Goal: Task Accomplishment & Management: Manage account settings

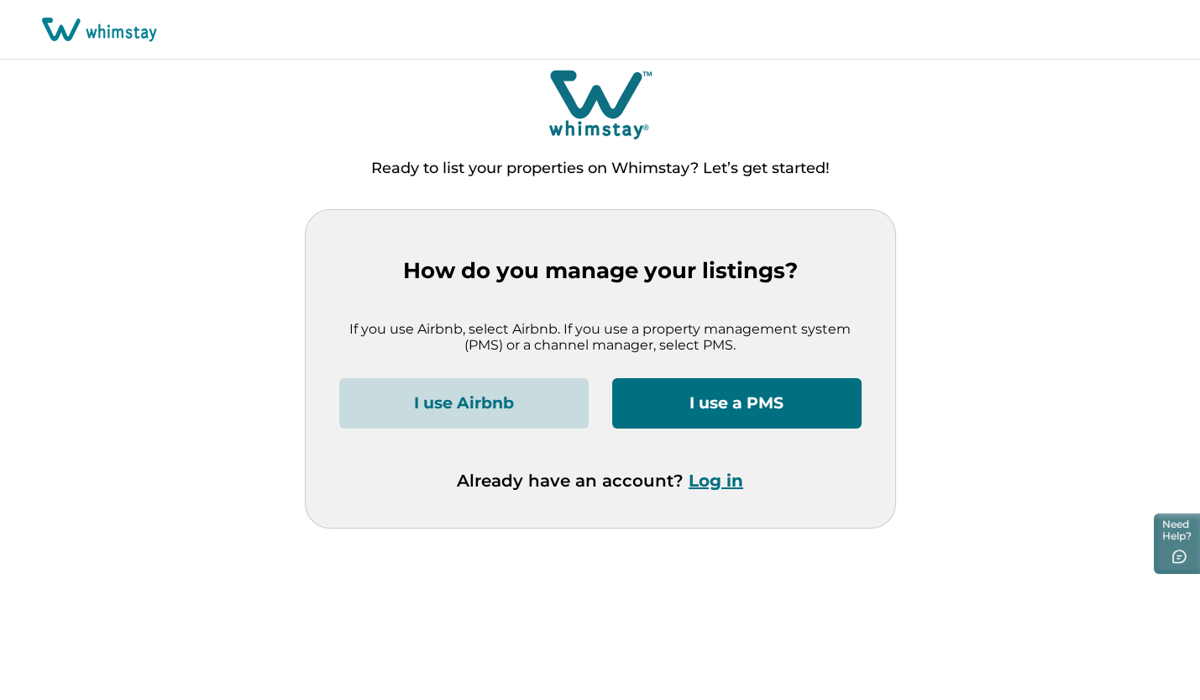
click at [709, 483] on button "Log in" at bounding box center [716, 480] width 55 height 20
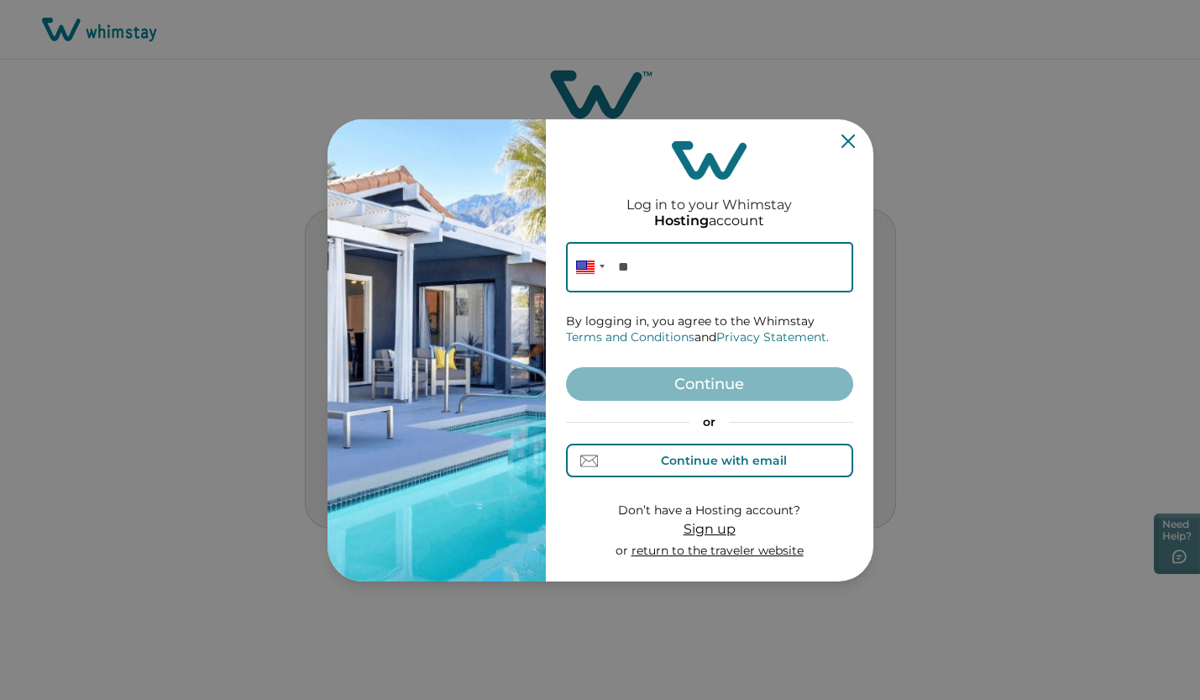
click at [700, 462] on div "Continue with email" at bounding box center [724, 459] width 126 height 13
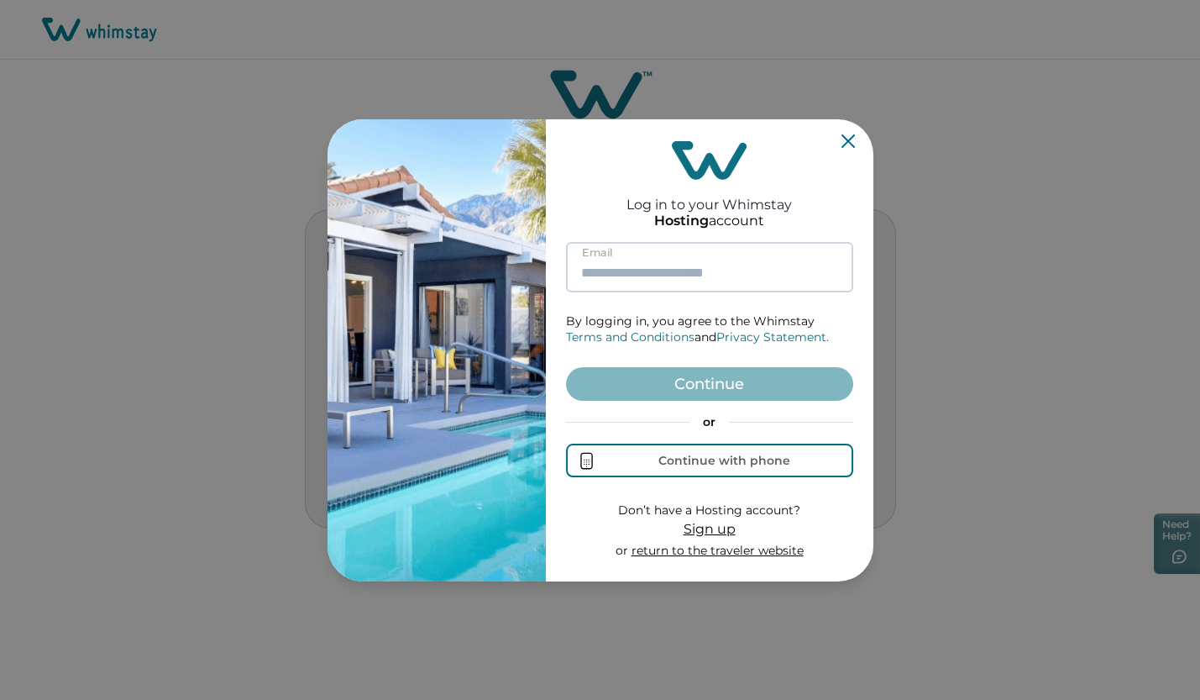
click at [653, 274] on input at bounding box center [709, 267] width 287 height 50
paste input "**********"
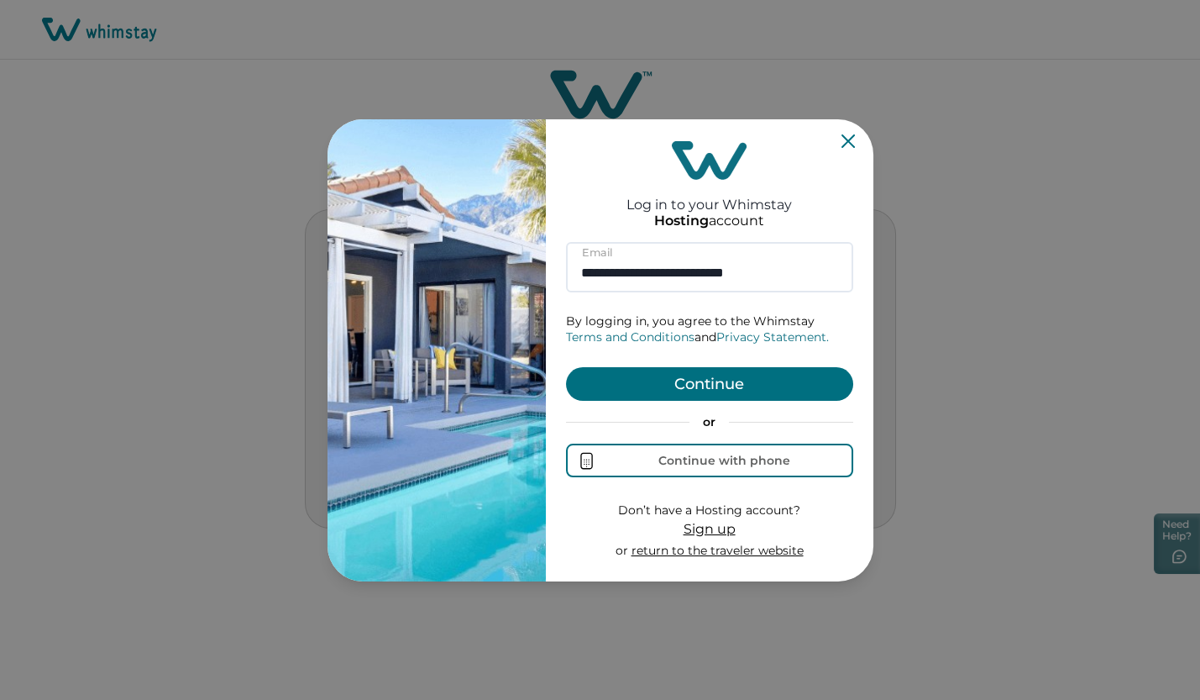
type input "**********"
click at [741, 385] on button "Continue" at bounding box center [709, 384] width 287 height 34
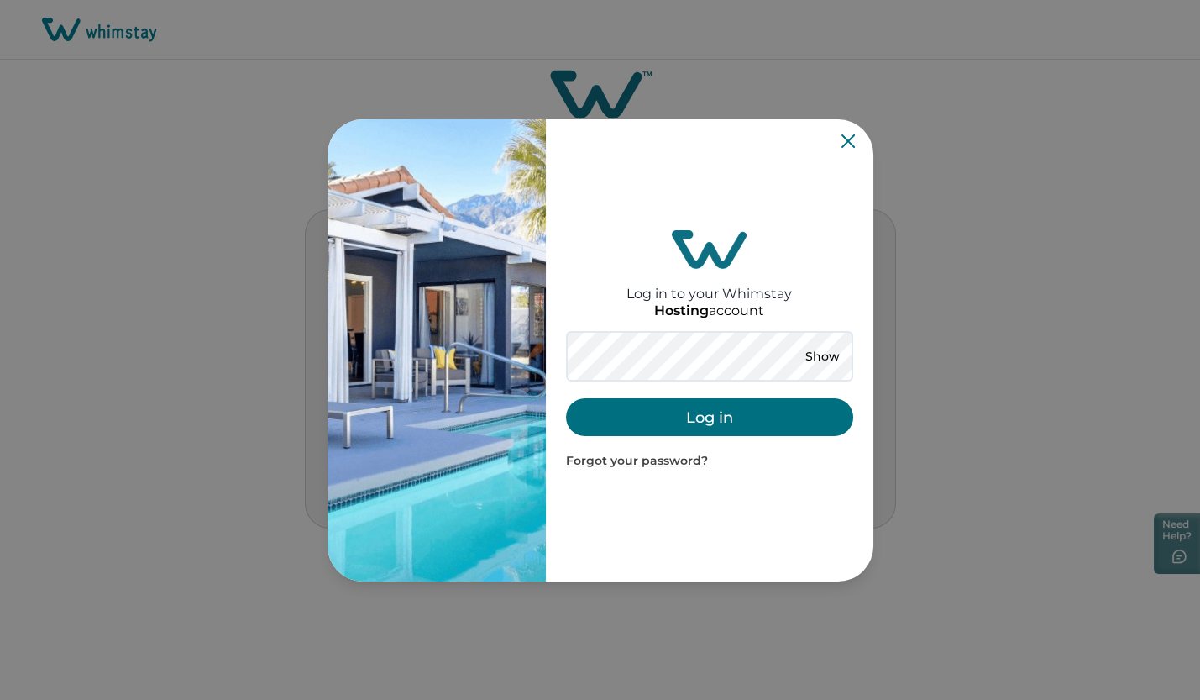
click at [684, 415] on button "Log in" at bounding box center [709, 417] width 287 height 38
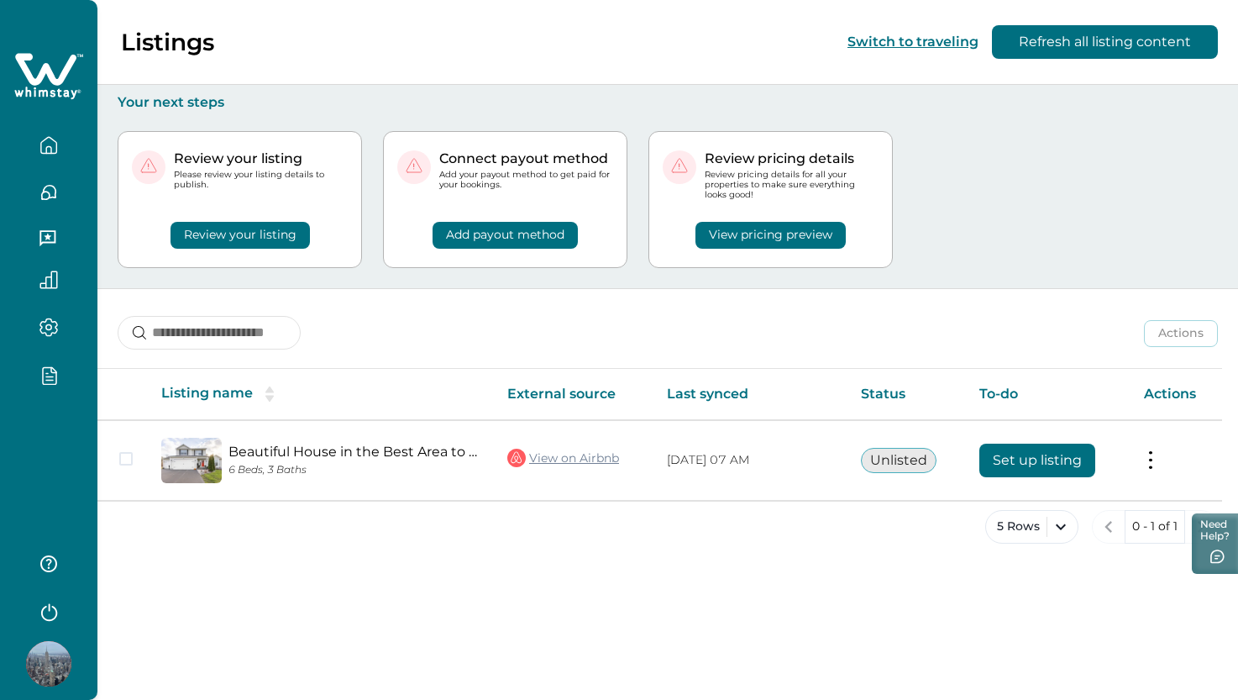
click at [49, 196] on icon "button" at bounding box center [49, 193] width 14 height 14
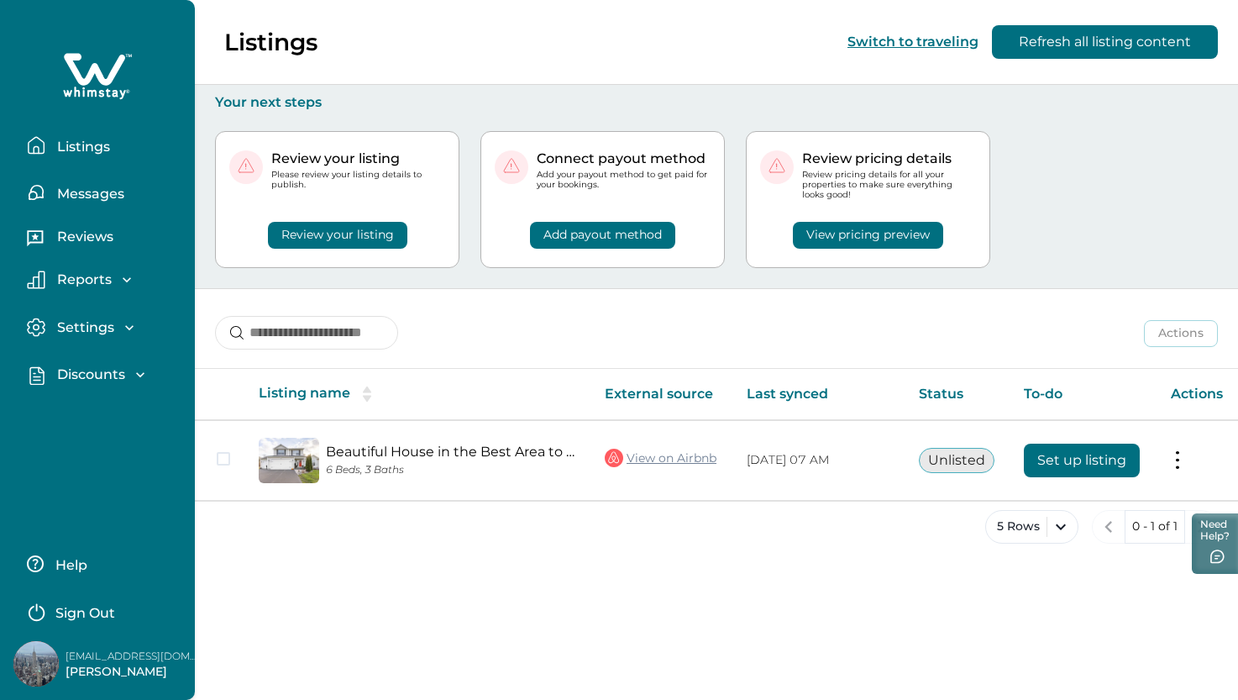
click at [98, 373] on p "Discounts" at bounding box center [88, 374] width 73 height 17
click at [117, 412] on p "Discounts" at bounding box center [88, 411] width 73 height 17
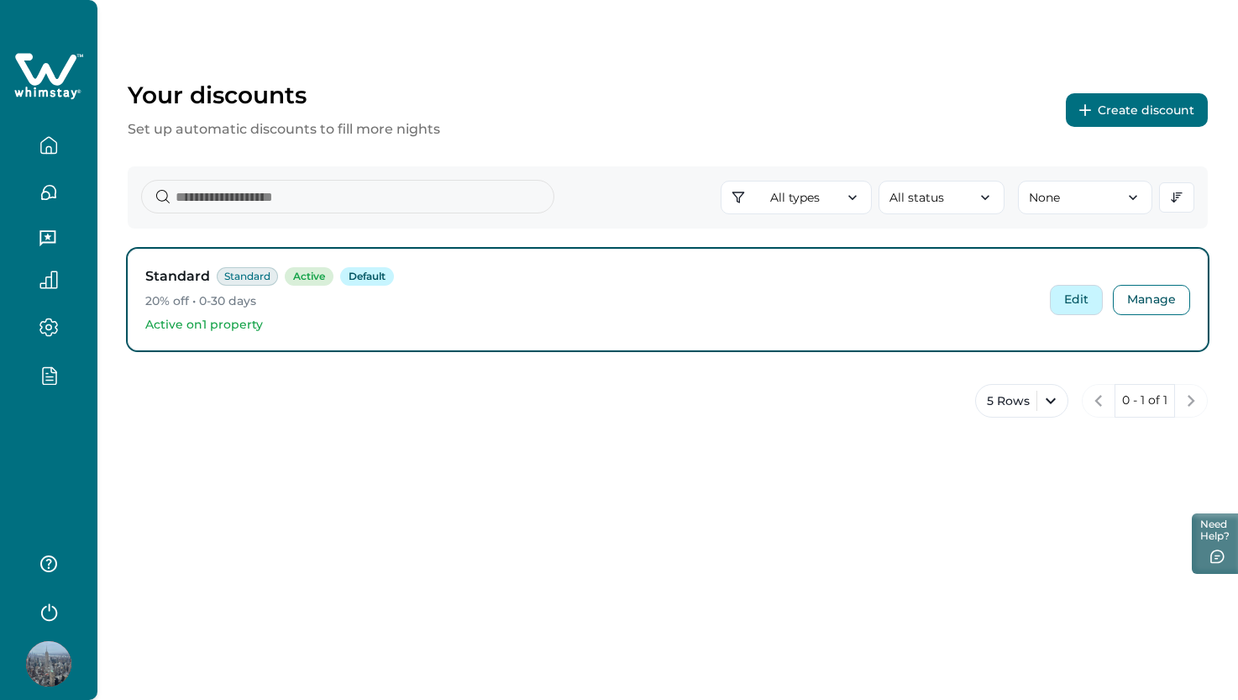
click at [1067, 307] on button "Edit" at bounding box center [1076, 300] width 53 height 30
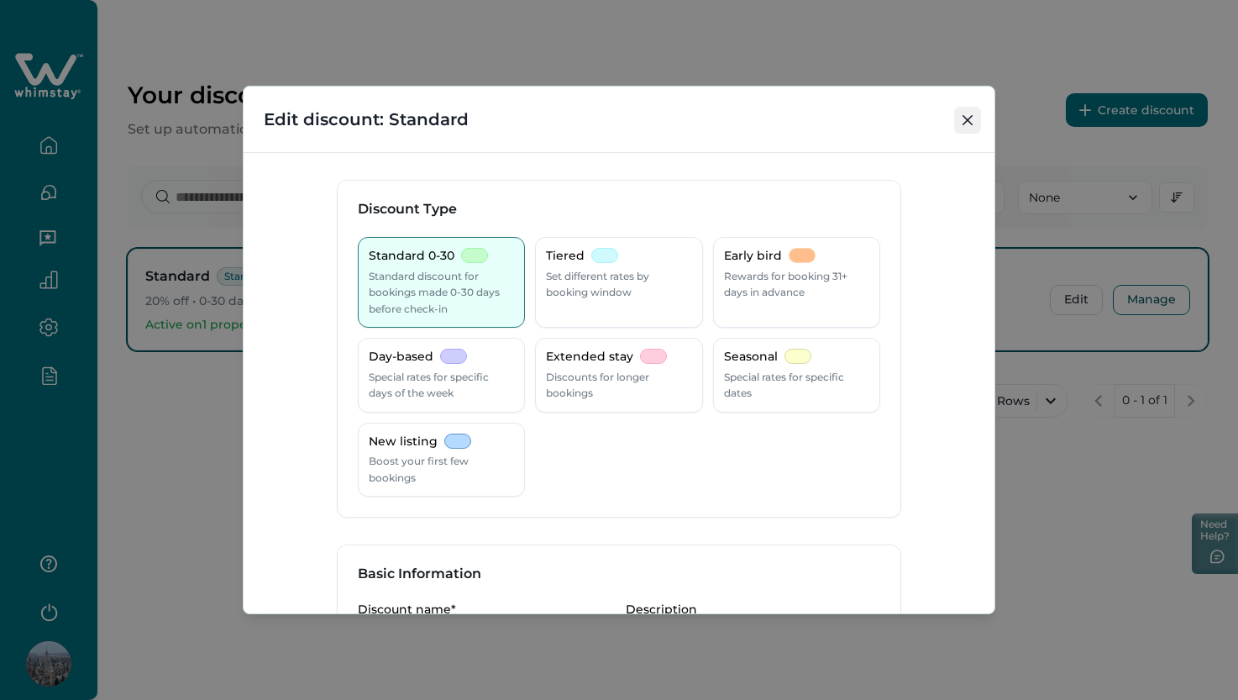
click at [962, 123] on button "Close" at bounding box center [967, 120] width 27 height 27
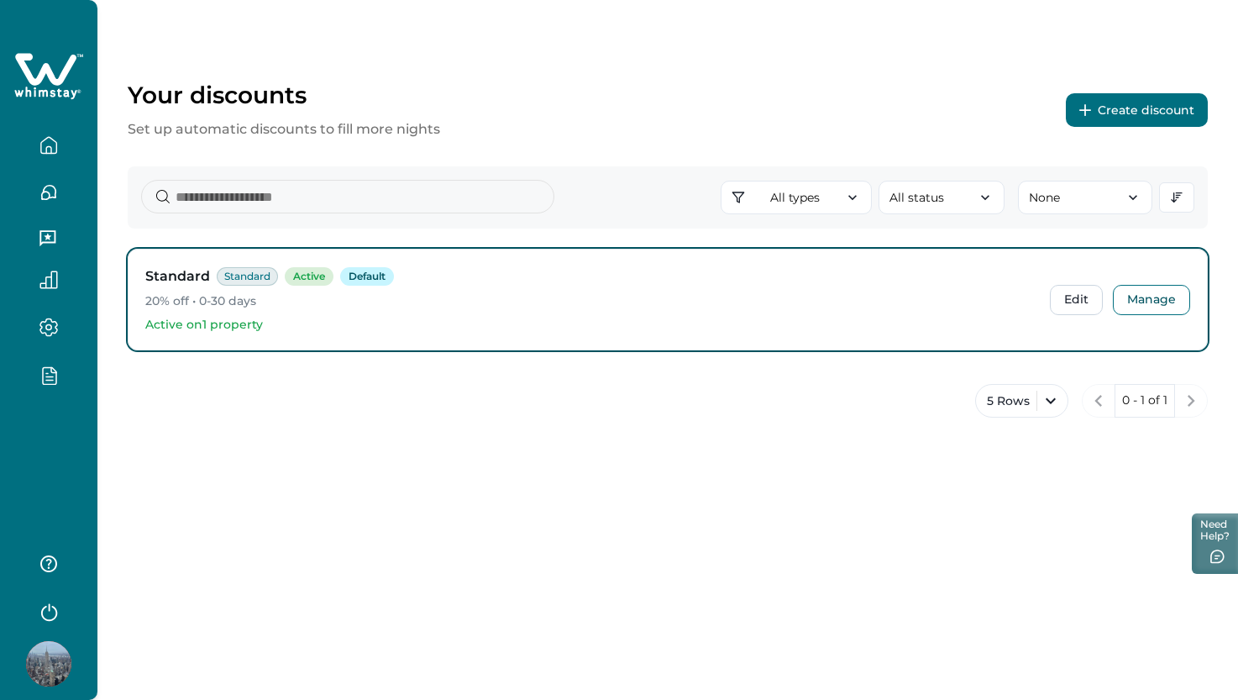
click at [1116, 108] on button "Create discount" at bounding box center [1137, 110] width 142 height 34
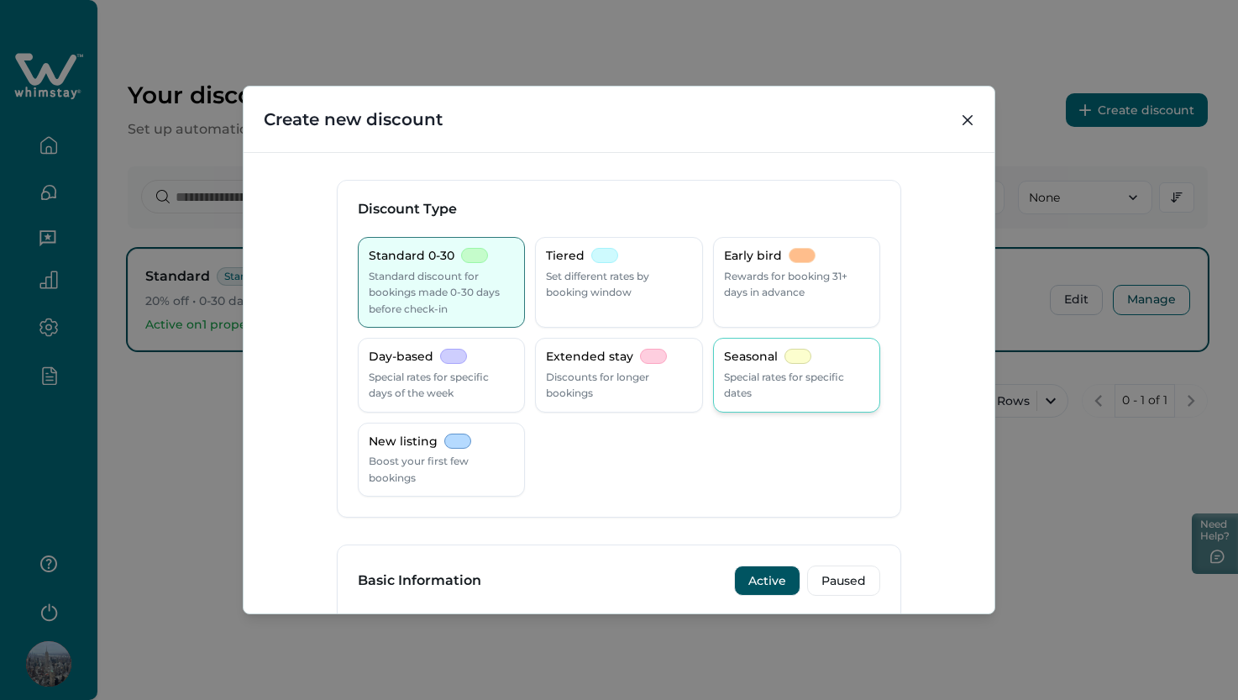
click at [765, 359] on p "Seasonal" at bounding box center [751, 357] width 54 height 17
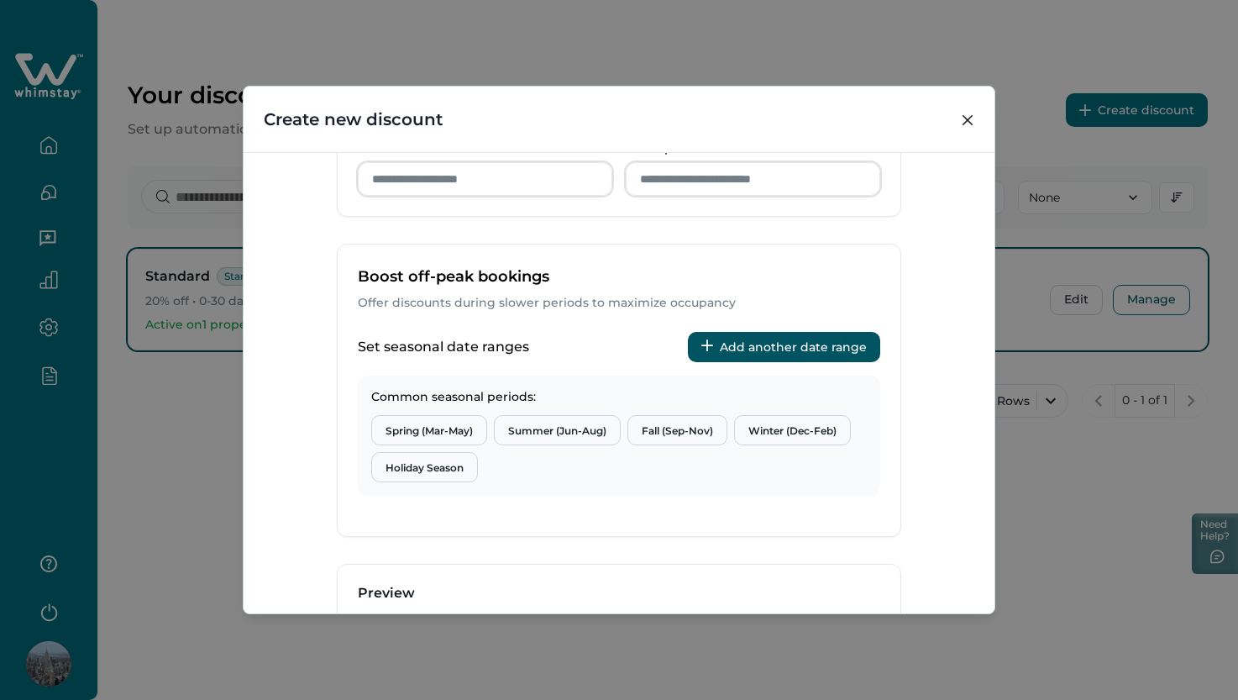
scroll to position [621, 0]
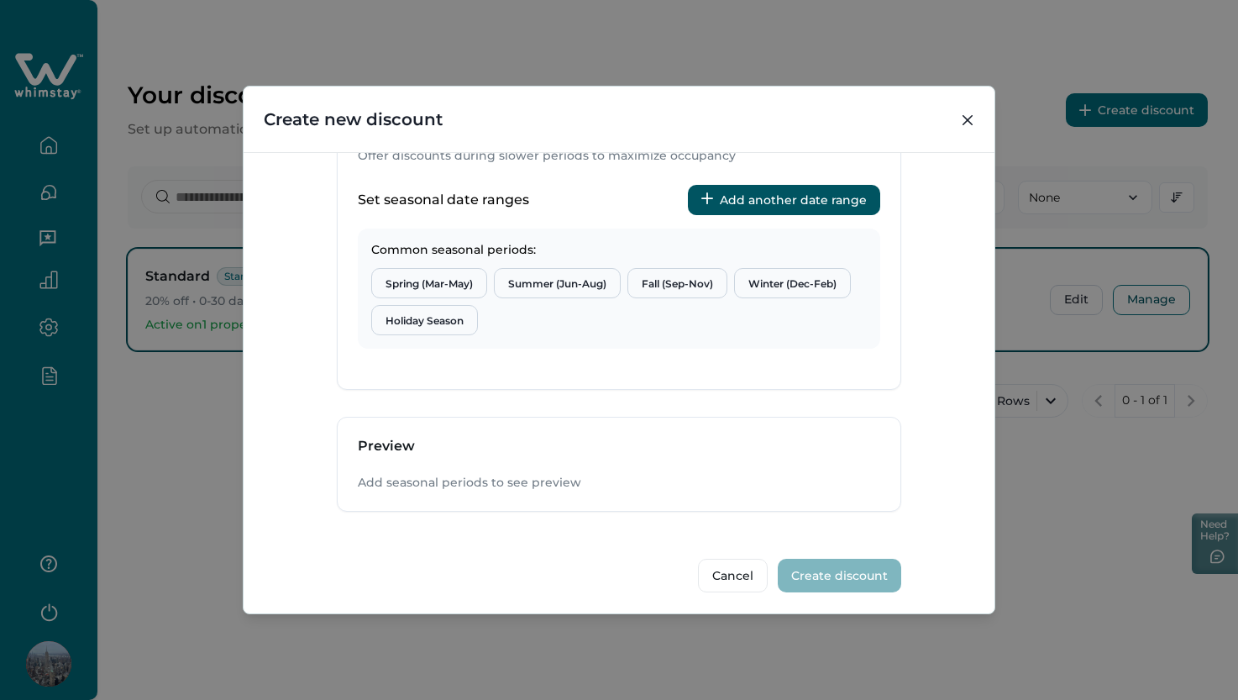
drag, startPoint x: 969, startPoint y: 126, endPoint x: 537, endPoint y: 216, distance: 440.9
click at [969, 126] on button "Close" at bounding box center [967, 120] width 27 height 27
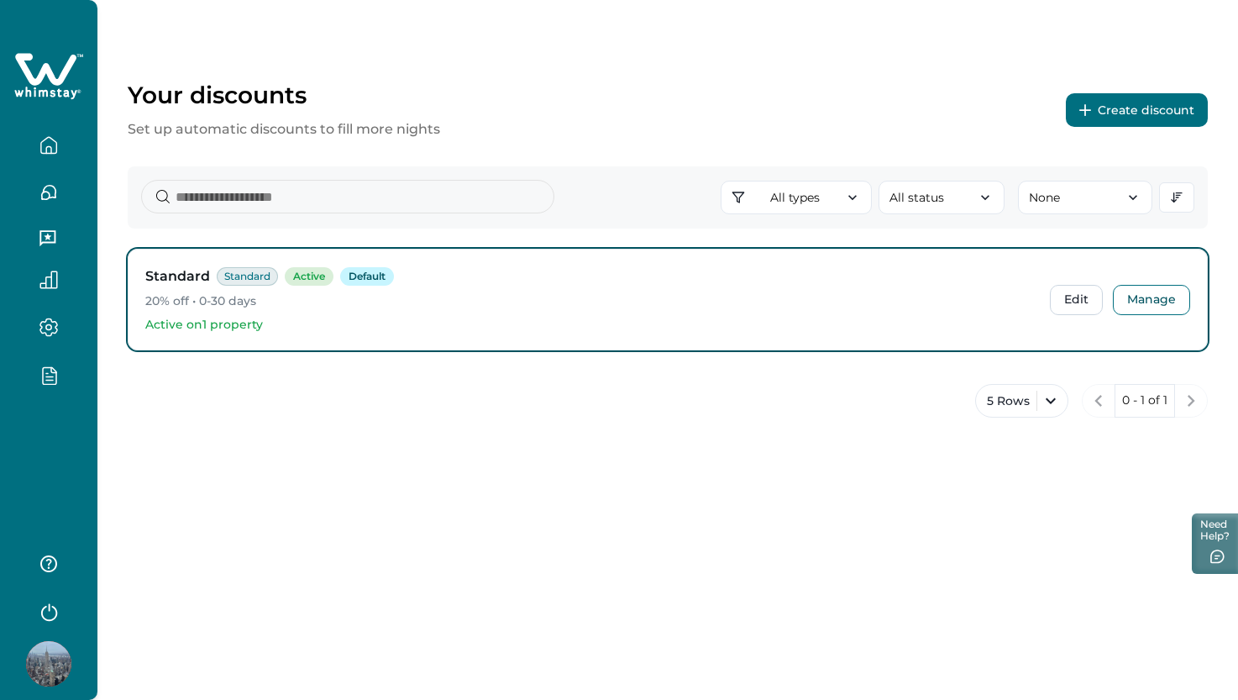
click at [17, 380] on button "button" at bounding box center [48, 374] width 71 height 19
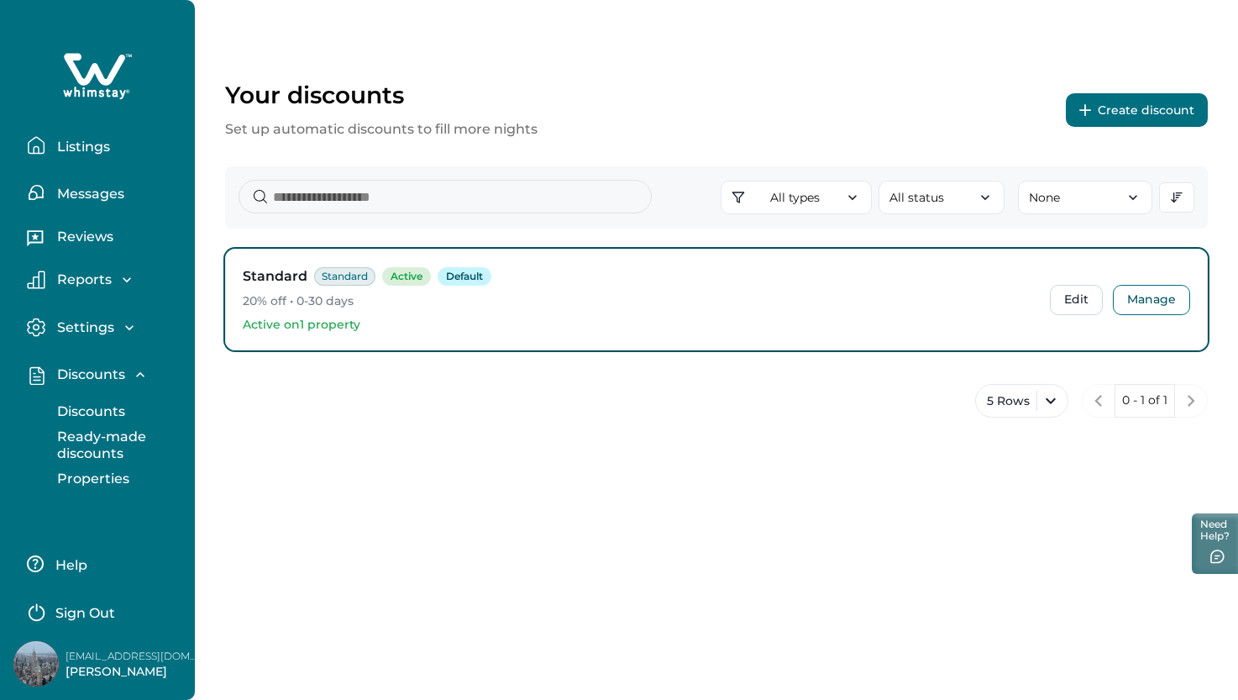
click at [100, 481] on p "Properties" at bounding box center [90, 478] width 77 height 17
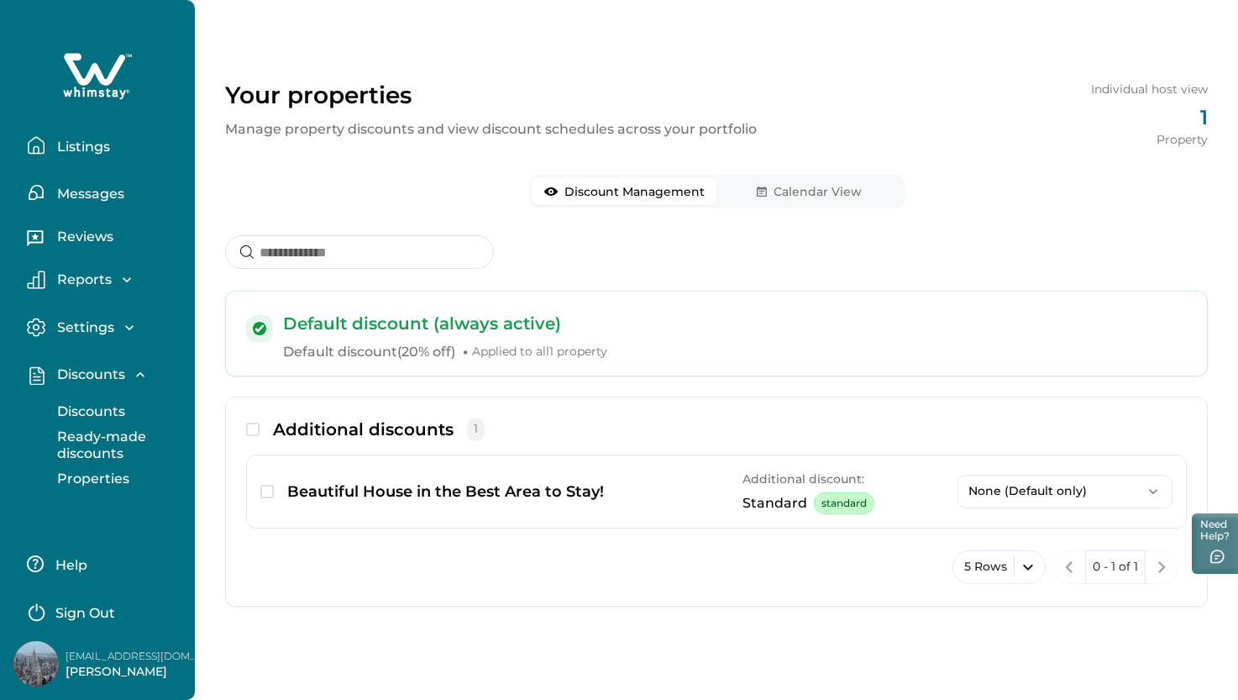
click at [803, 186] on button "Calendar View" at bounding box center [808, 191] width 185 height 27
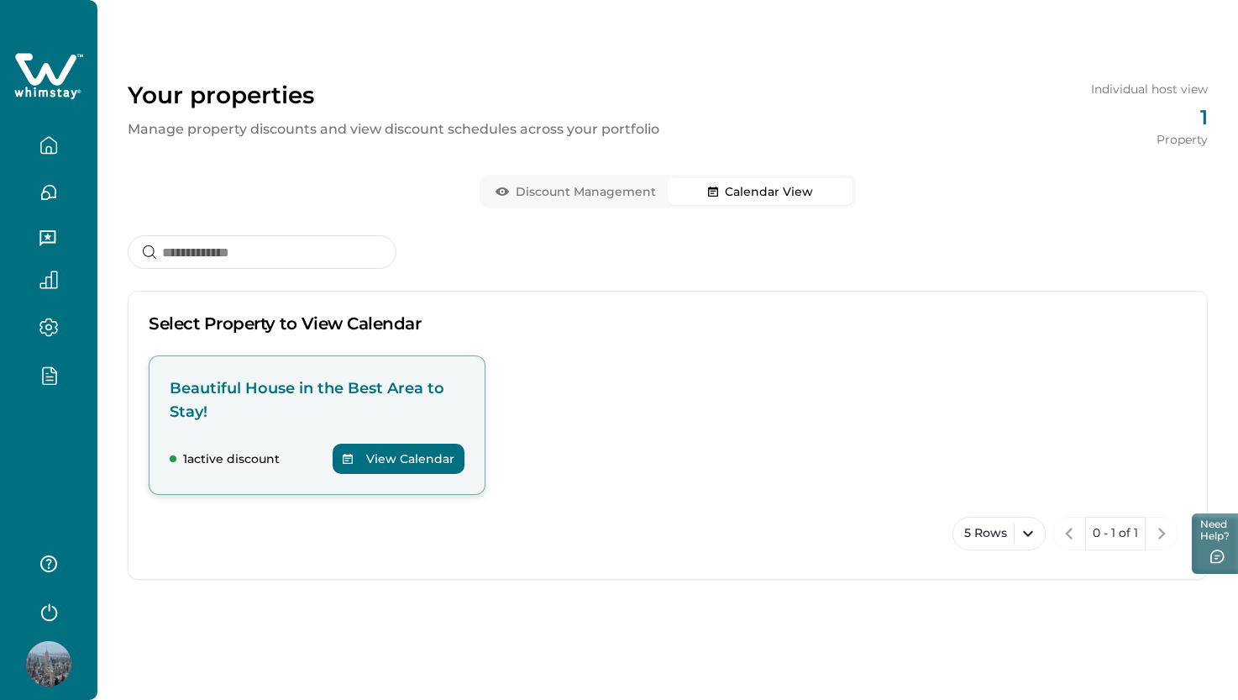
click at [406, 459] on button "View Calendar" at bounding box center [399, 458] width 132 height 30
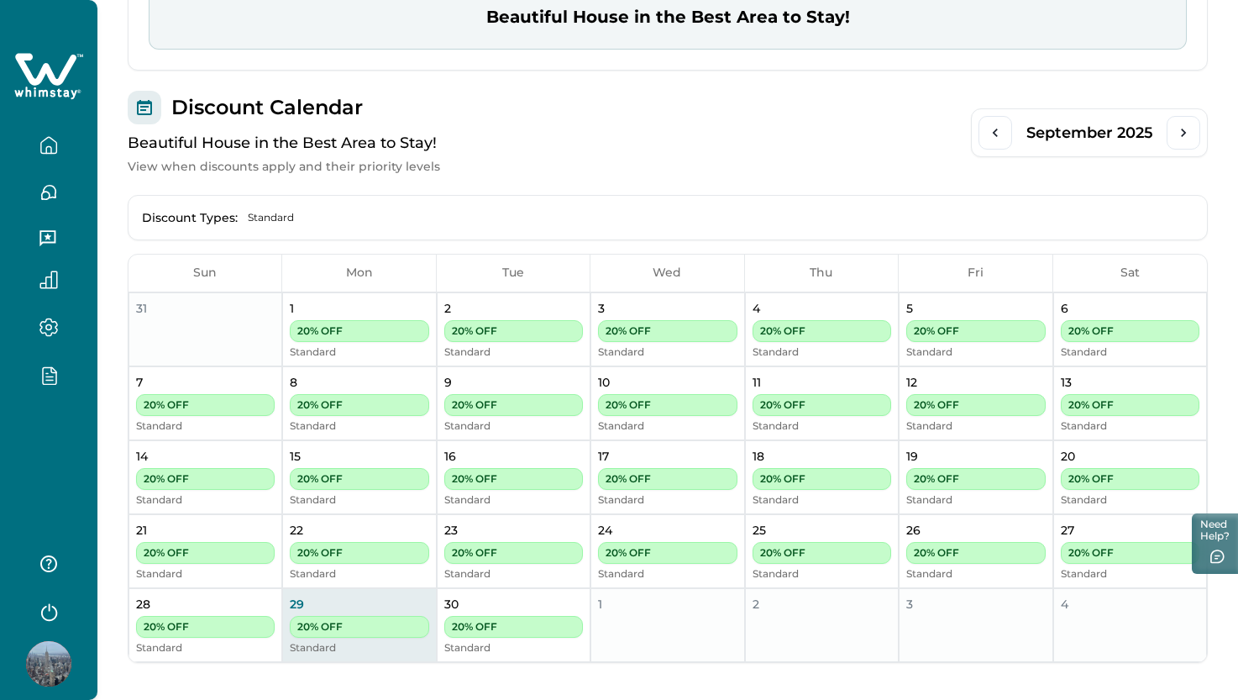
scroll to position [354, 0]
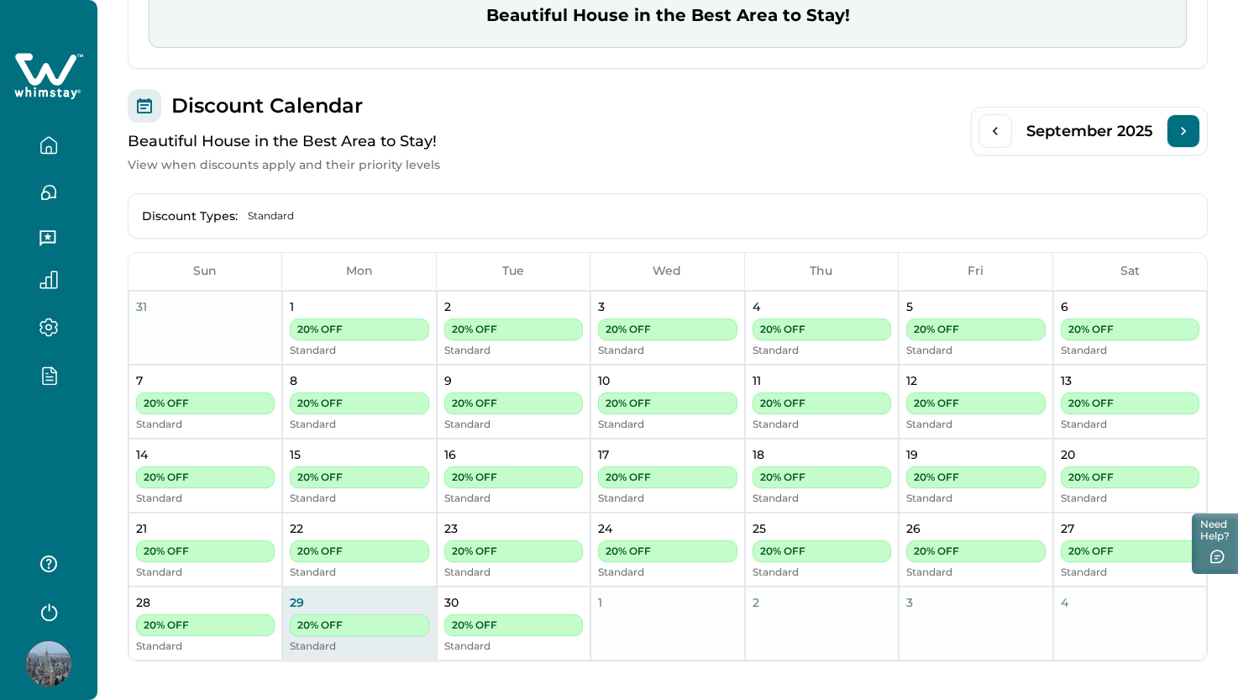
click at [1192, 123] on icon "Next Month" at bounding box center [1183, 131] width 17 height 17
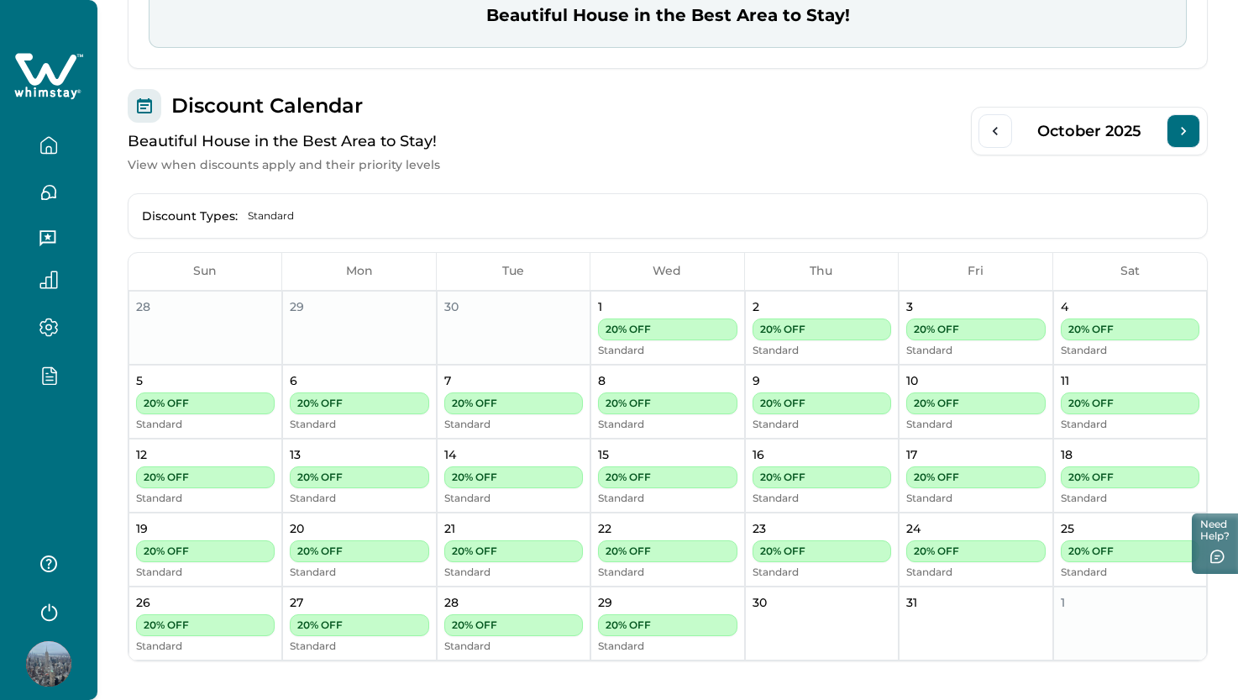
click at [1190, 123] on icon "Next Month" at bounding box center [1183, 131] width 17 height 17
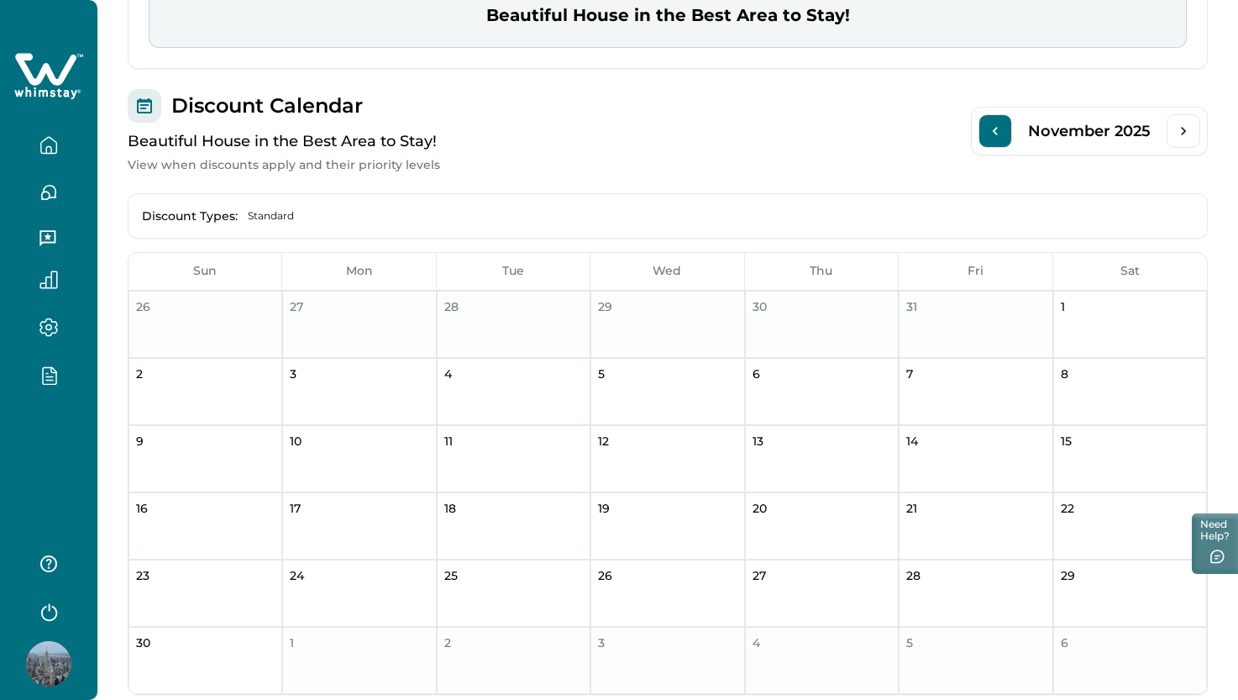
click at [1000, 126] on icon "Previous Month" at bounding box center [995, 131] width 17 height 17
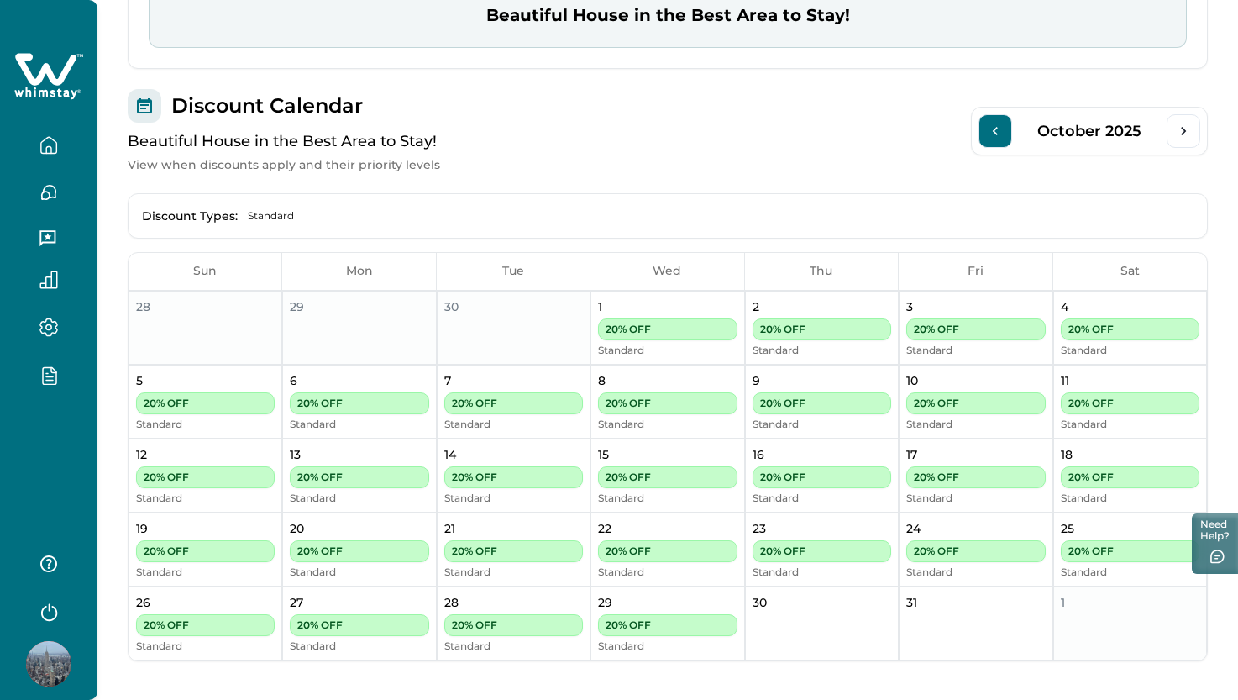
click at [1004, 125] on icon "Previous Month" at bounding box center [995, 131] width 17 height 17
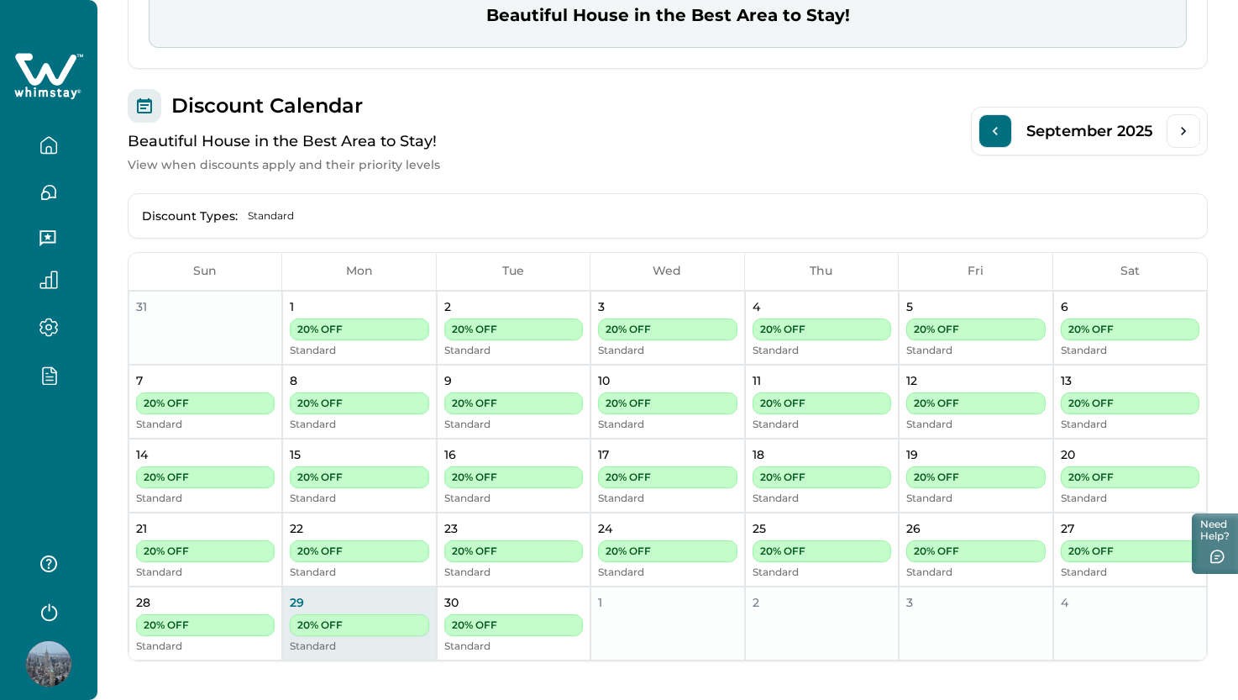
click at [983, 135] on button "Previous Month" at bounding box center [995, 131] width 34 height 34
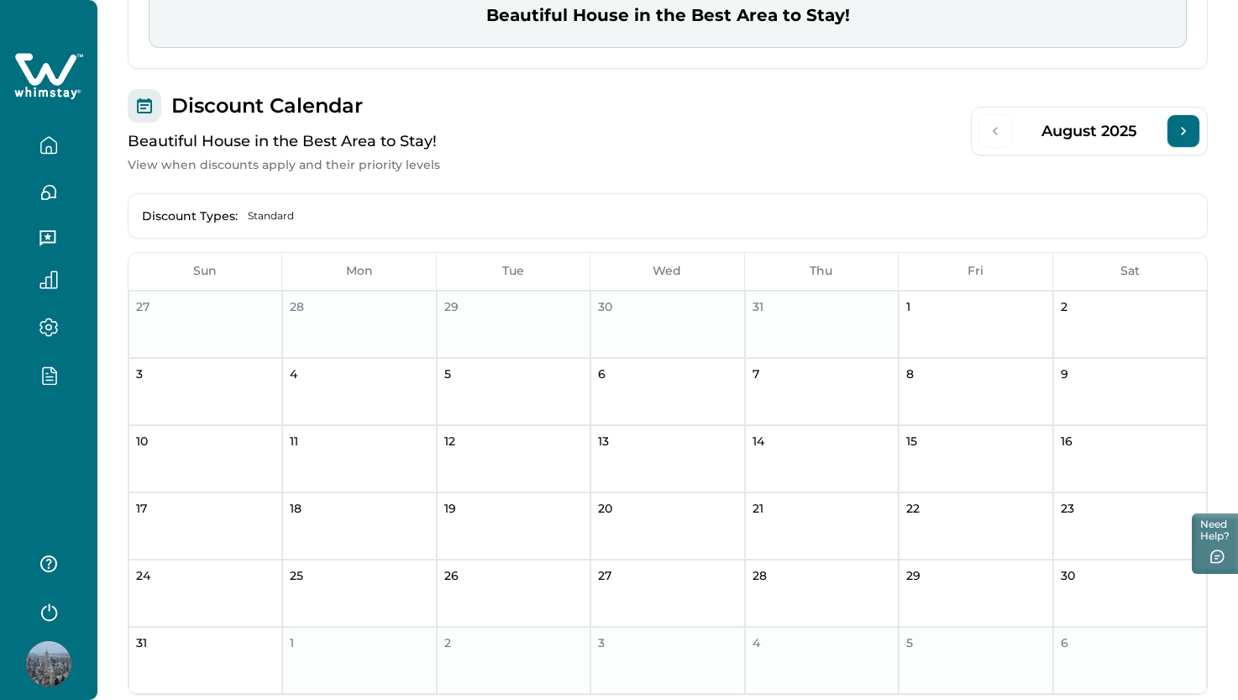
click at [1183, 123] on icon "Next Month" at bounding box center [1183, 131] width 17 height 17
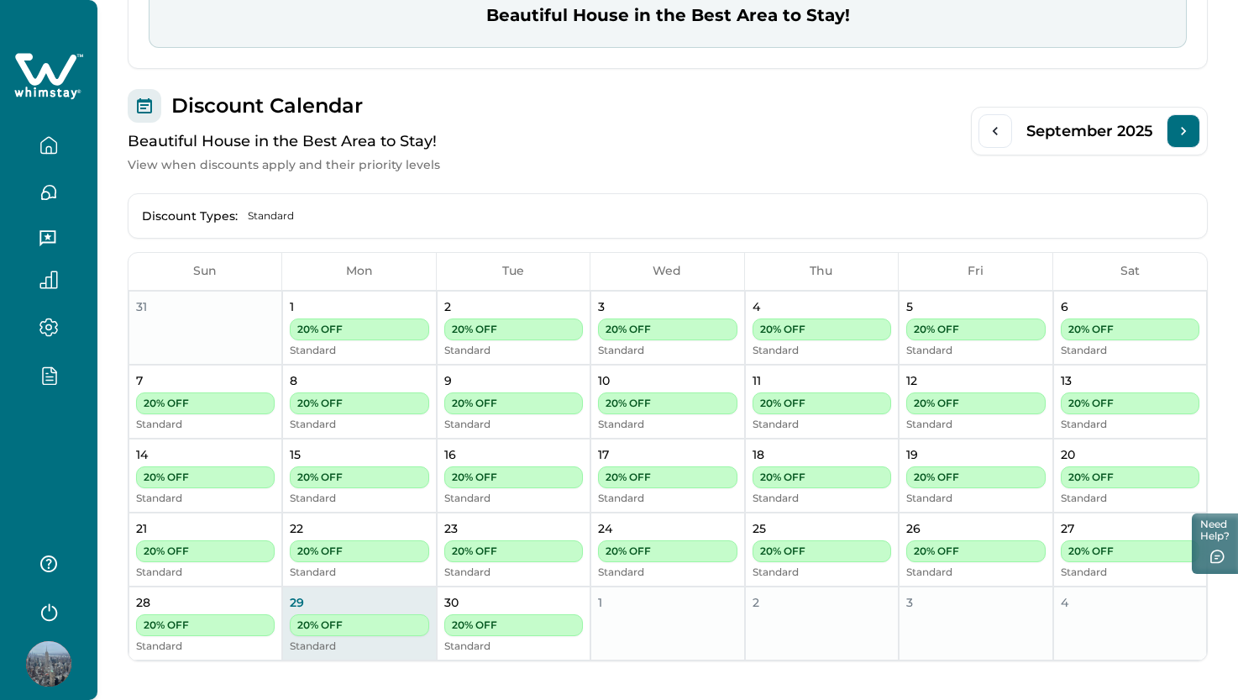
click at [1182, 130] on icon "Next Month" at bounding box center [1183, 131] width 17 height 17
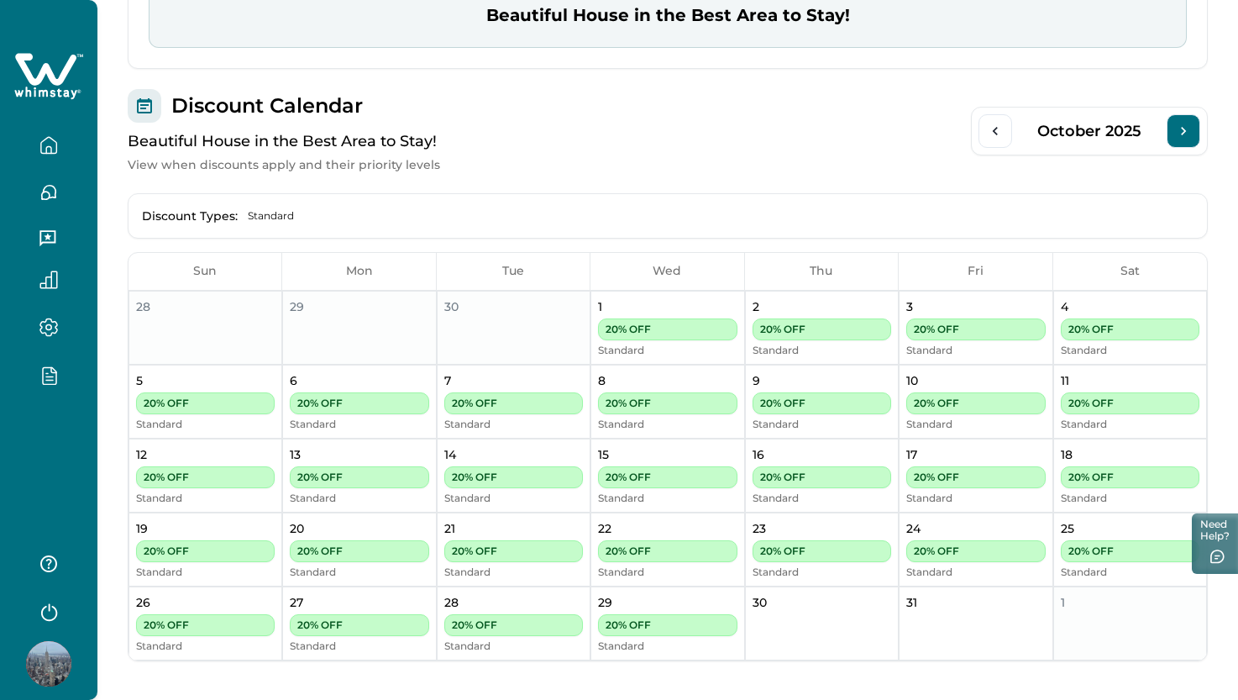
click at [1182, 130] on icon "Next Month" at bounding box center [1183, 131] width 17 height 17
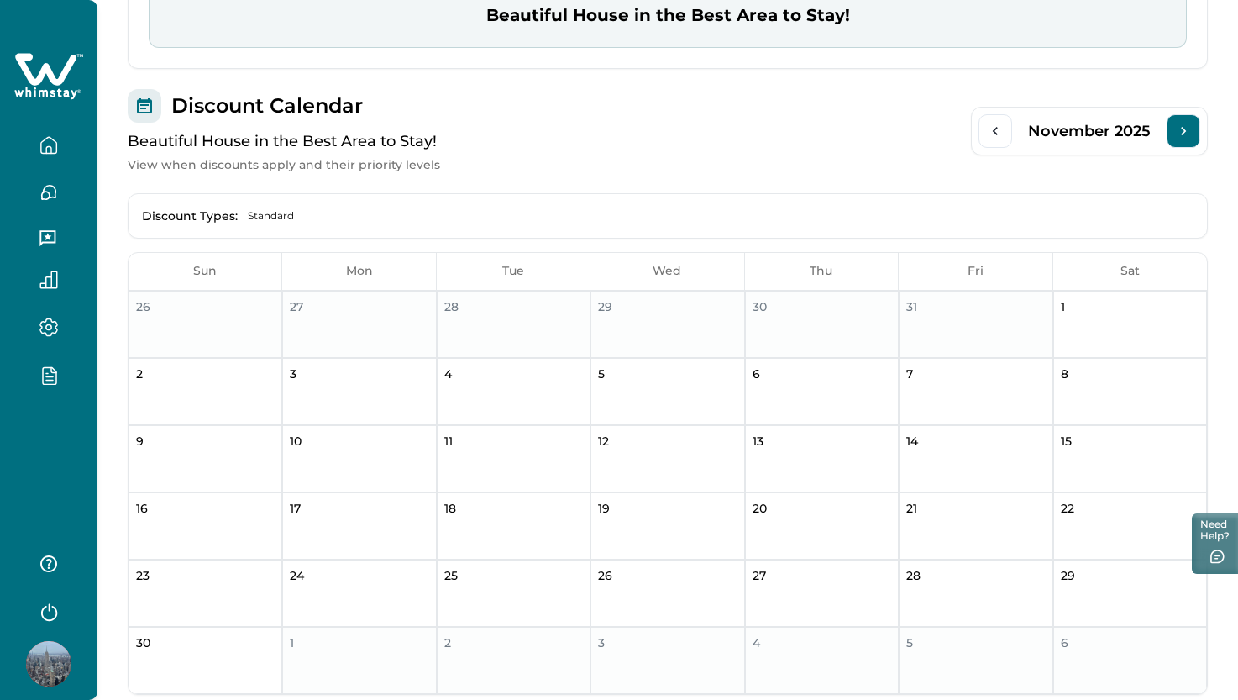
click at [1182, 130] on icon "Next Month" at bounding box center [1183, 131] width 17 height 17
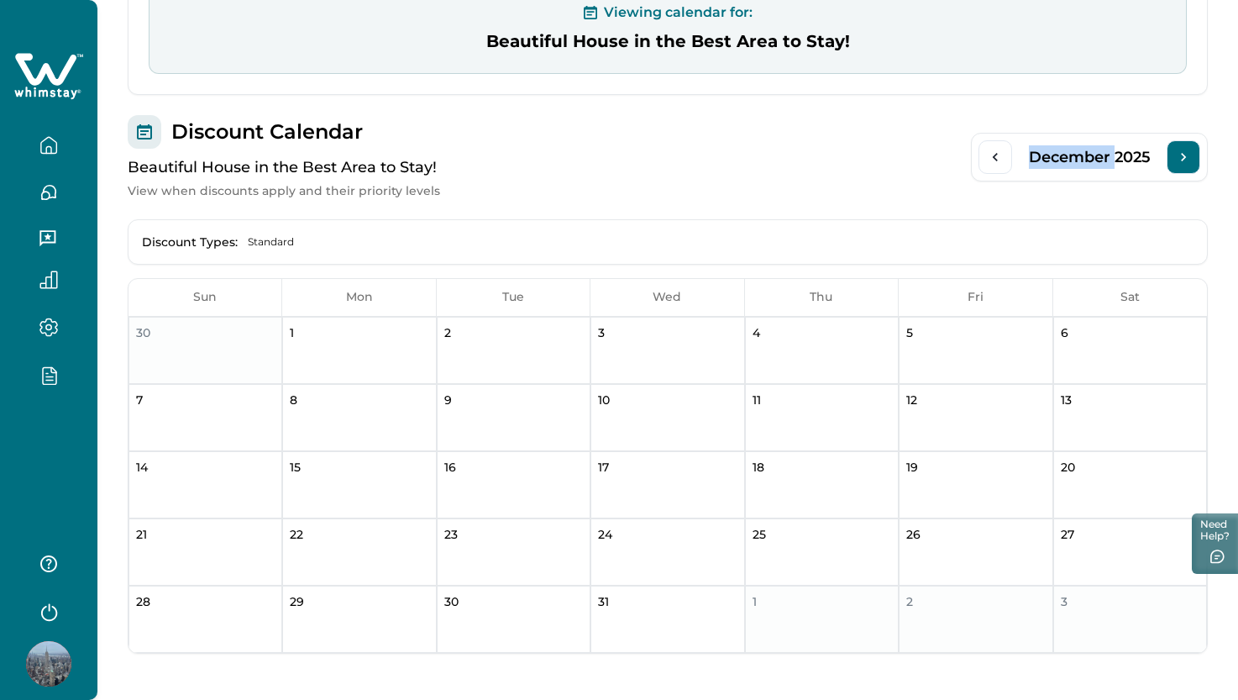
click at [1182, 130] on div "Discount Calendar Beautiful House in the Best Area to Stay! View when discounts…" at bounding box center [668, 157] width 1080 height 84
click at [1185, 154] on icon "Next Month" at bounding box center [1183, 157] width 17 height 17
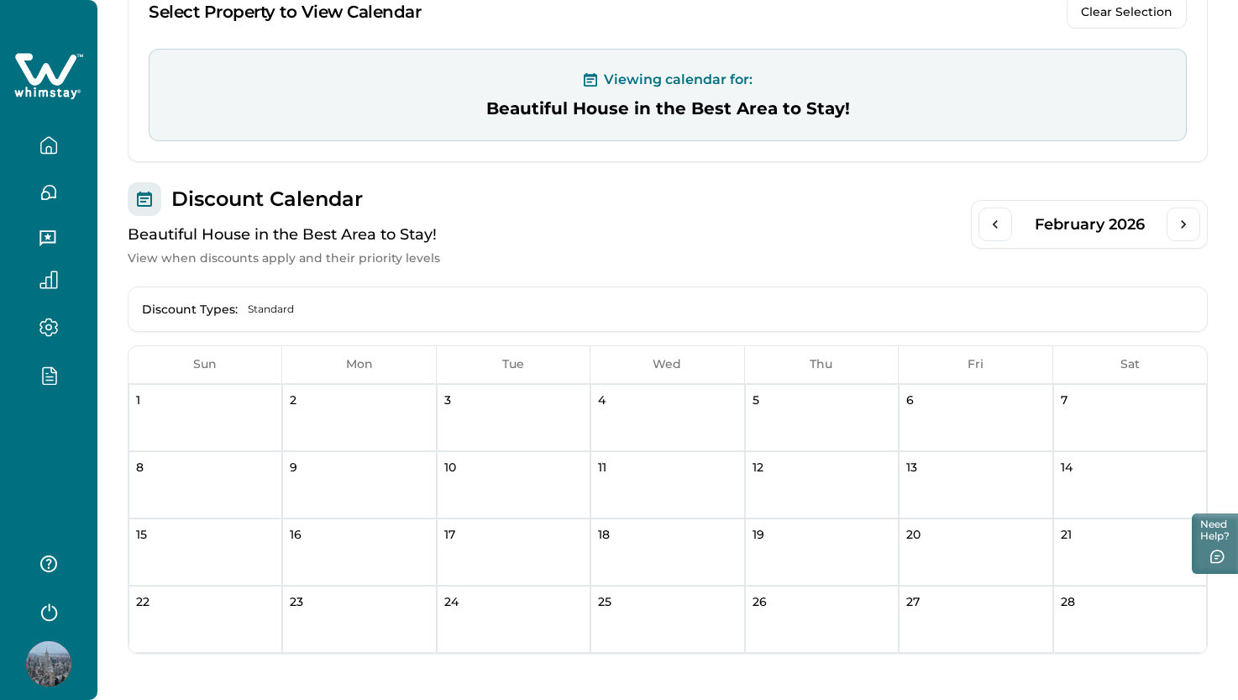
click at [1185, 154] on div "Select Property to View Calendar Clear Selection Viewing calendar for: Beautifu…" at bounding box center [668, 68] width 1080 height 188
click at [1187, 207] on button "Next Month" at bounding box center [1183, 224] width 34 height 34
click at [1184, 216] on icon "Next Month" at bounding box center [1183, 224] width 17 height 17
click at [1184, 219] on icon "Next Month" at bounding box center [1183, 224] width 17 height 17
click at [1183, 219] on icon "Next Month" at bounding box center [1183, 224] width 17 height 17
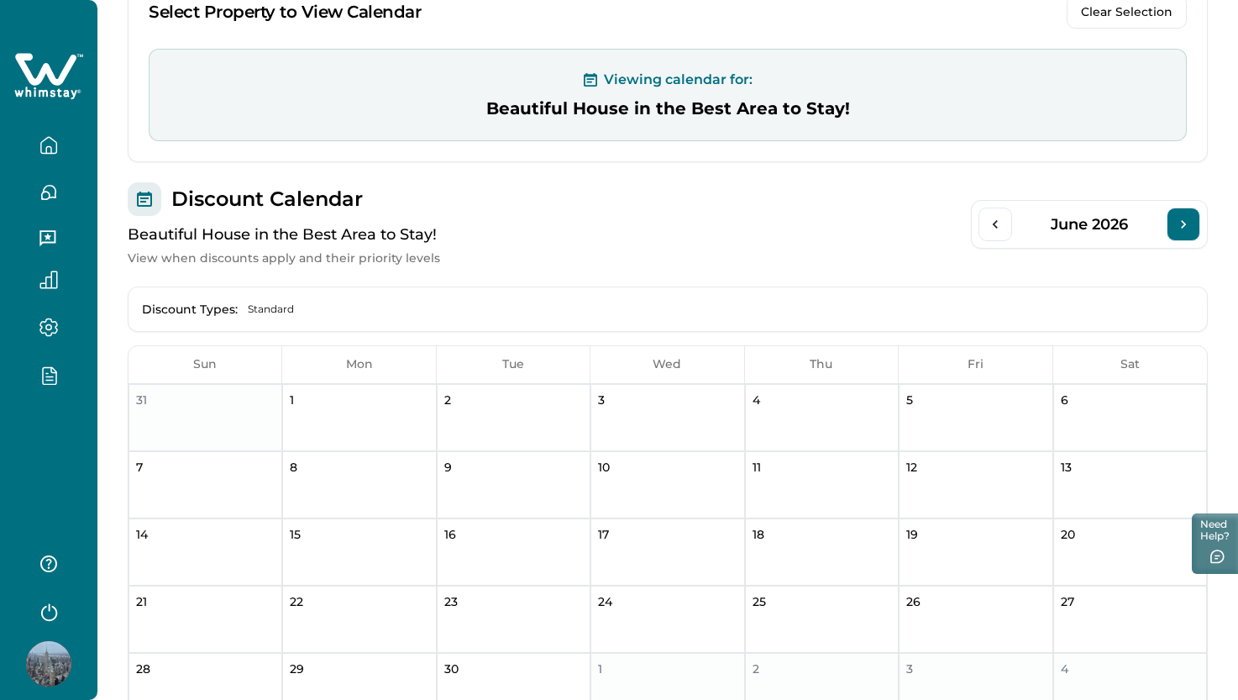
click at [1183, 219] on icon "Next Month" at bounding box center [1183, 224] width 17 height 17
click at [996, 228] on icon "Previous Month" at bounding box center [995, 224] width 17 height 17
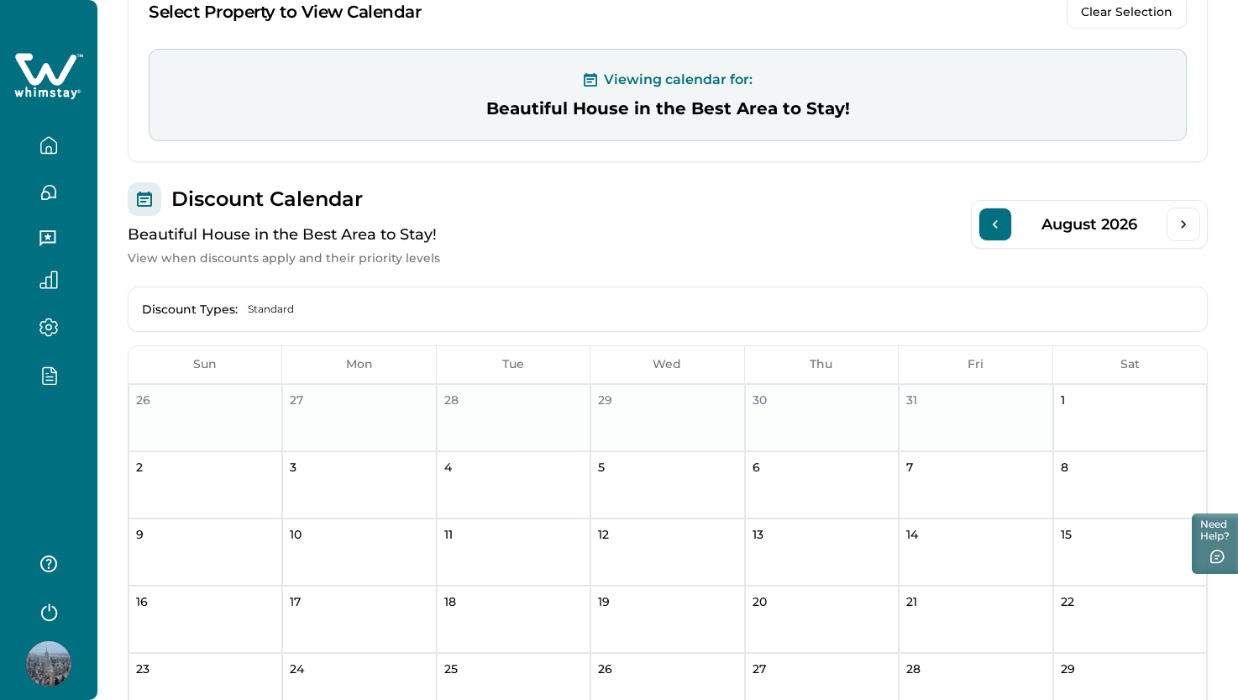
click at [996, 228] on icon "Previous Month" at bounding box center [995, 224] width 17 height 17
click at [44, 382] on icon "button" at bounding box center [48, 374] width 18 height 19
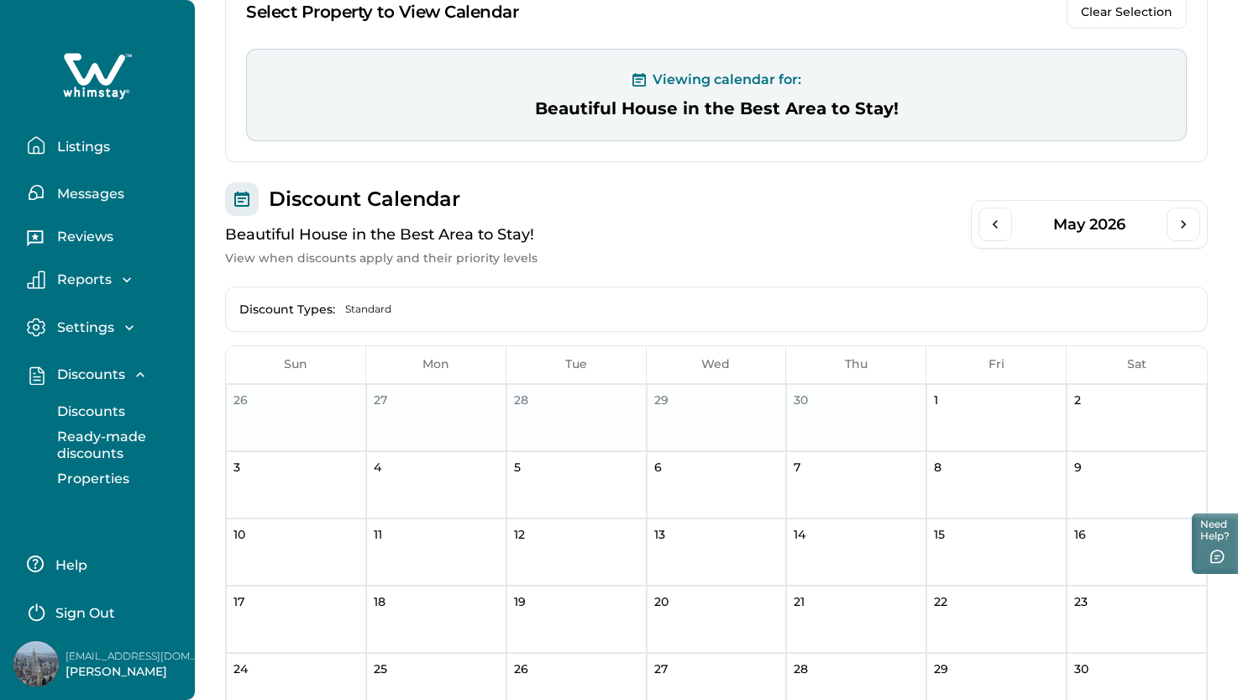
click at [97, 449] on p "Ready-made discounts" at bounding box center [122, 444] width 141 height 33
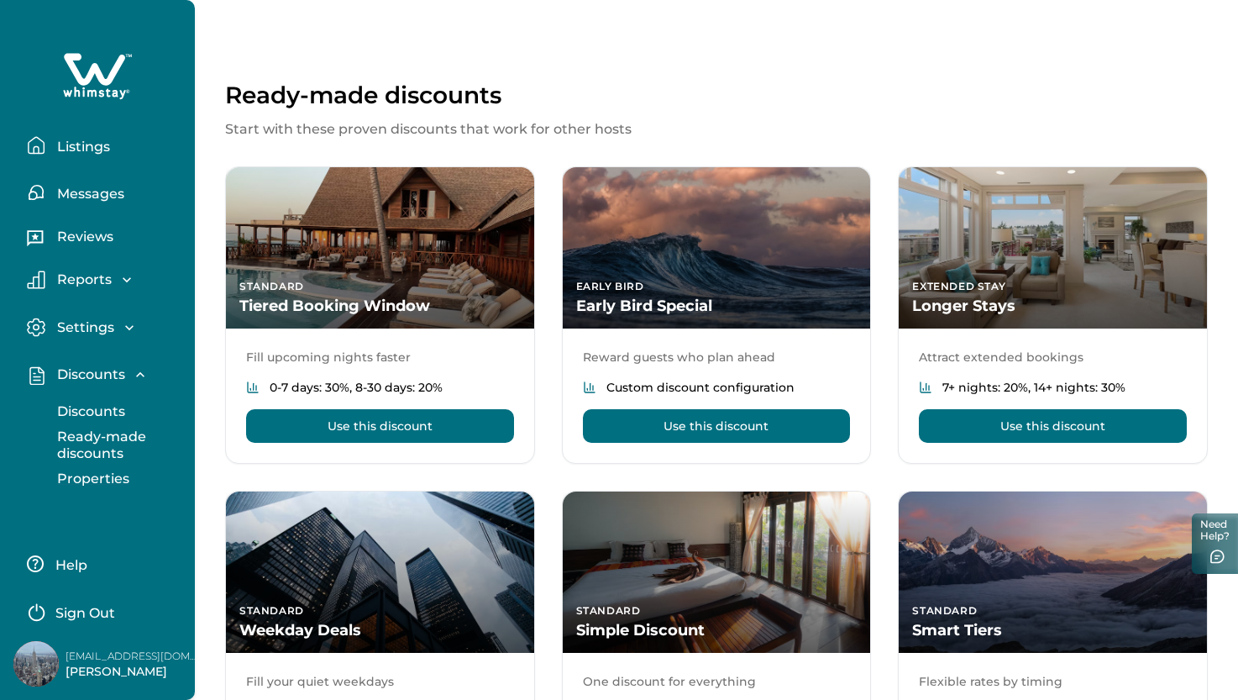
click at [98, 481] on p "Properties" at bounding box center [90, 478] width 77 height 17
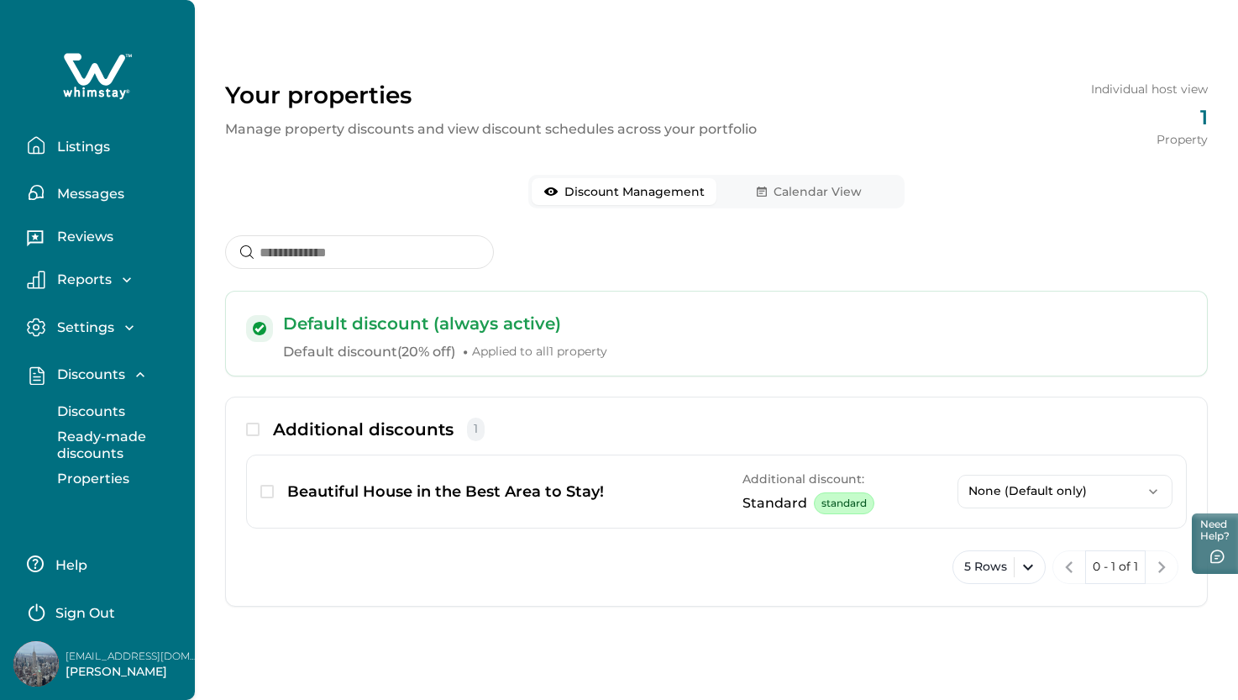
click at [97, 411] on p "Discounts" at bounding box center [88, 411] width 73 height 17
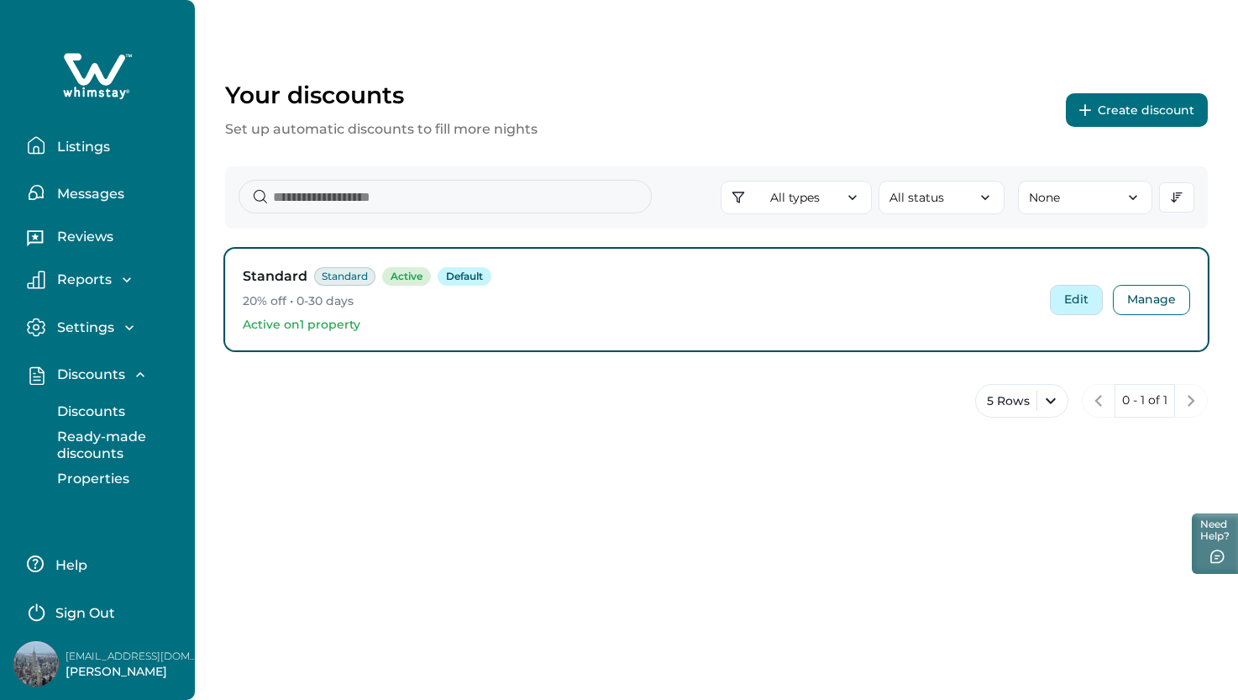
click at [1077, 306] on button "Edit" at bounding box center [1076, 300] width 53 height 30
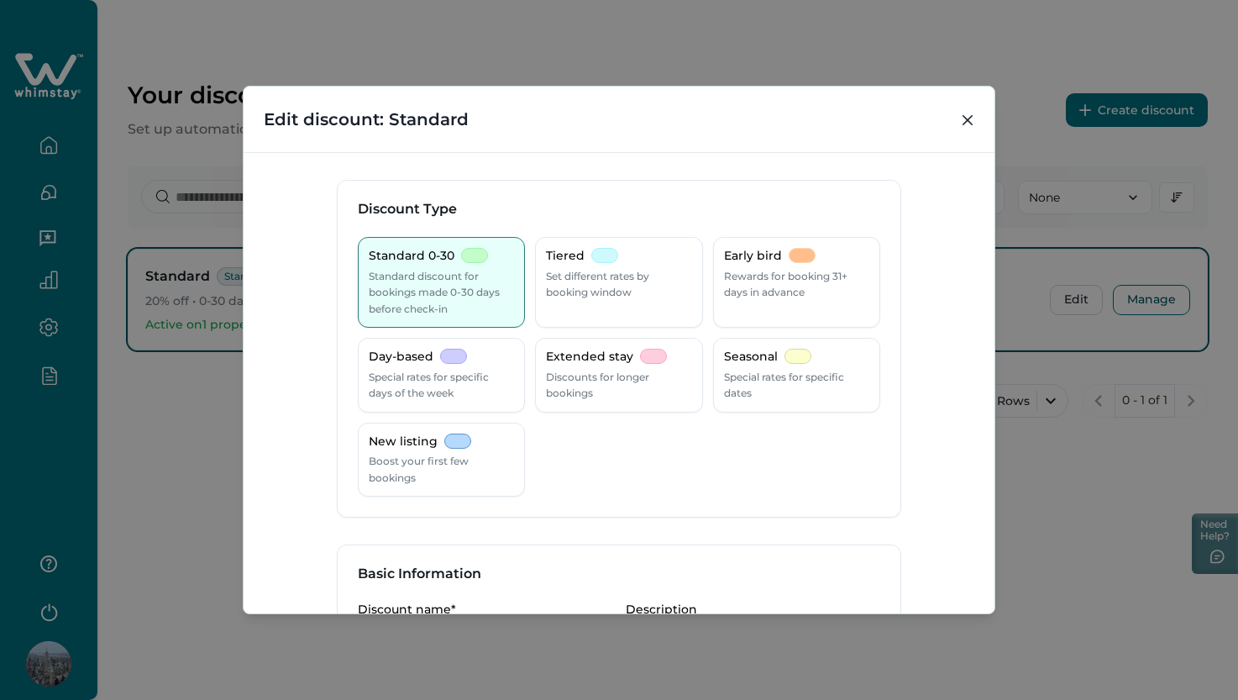
click at [954, 119] on header "Edit discount: Standard" at bounding box center [619, 120] width 751 height 66
drag, startPoint x: 962, startPoint y: 126, endPoint x: 954, endPoint y: 135, distance: 12.5
click at [962, 126] on button "Close" at bounding box center [967, 120] width 27 height 27
